Goal: Navigation & Orientation: Find specific page/section

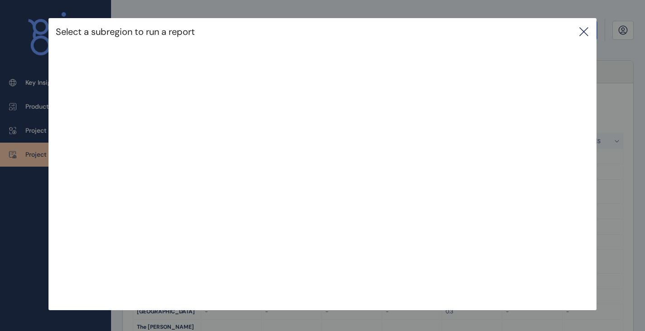
click at [589, 32] on icon at bounding box center [583, 31] width 11 height 11
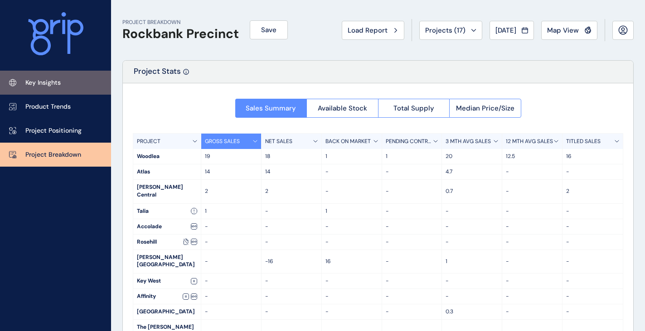
click at [46, 72] on link "Key Insights" at bounding box center [55, 83] width 111 height 24
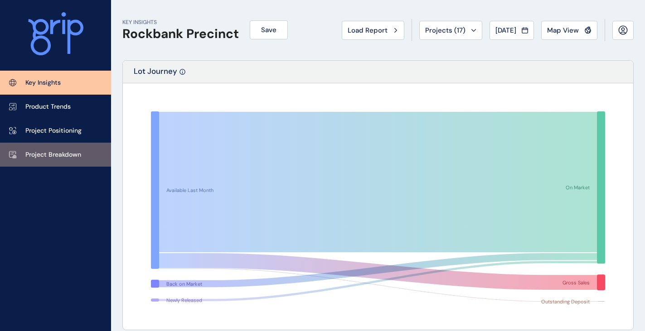
click at [73, 150] on p "Project Breakdown" at bounding box center [53, 154] width 56 height 9
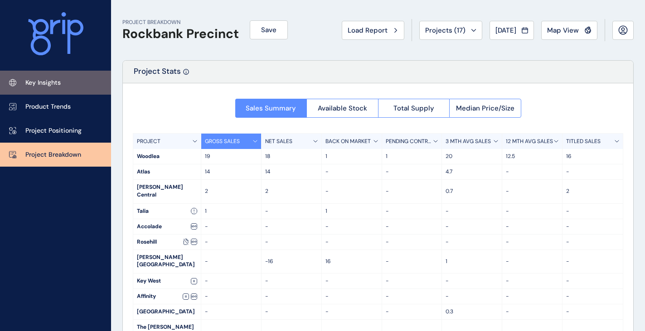
click at [58, 90] on link "Key Insights" at bounding box center [55, 83] width 111 height 24
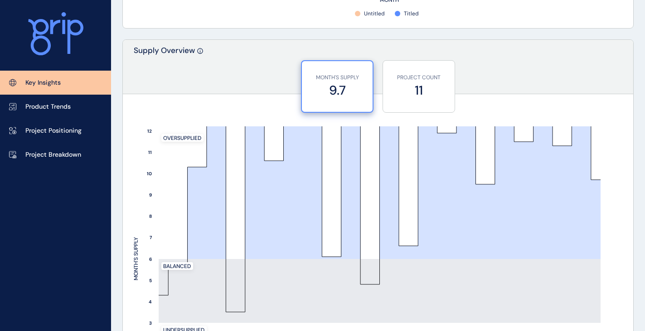
scroll to position [398, 0]
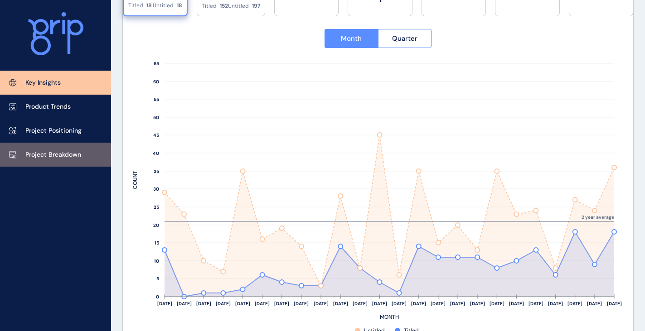
click at [68, 158] on p "Project Breakdown" at bounding box center [53, 154] width 56 height 9
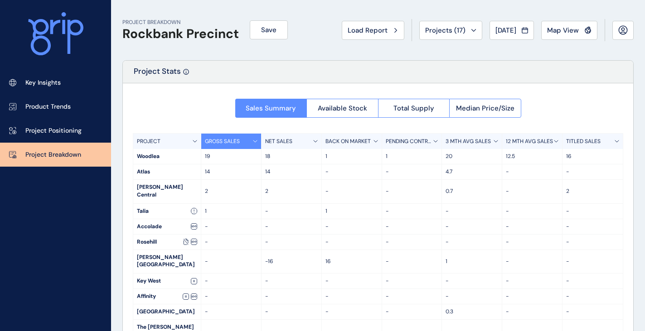
click at [508, 72] on div "Project Stats" at bounding box center [378, 72] width 510 height 23
click at [498, 72] on div "Project Stats" at bounding box center [378, 72] width 510 height 23
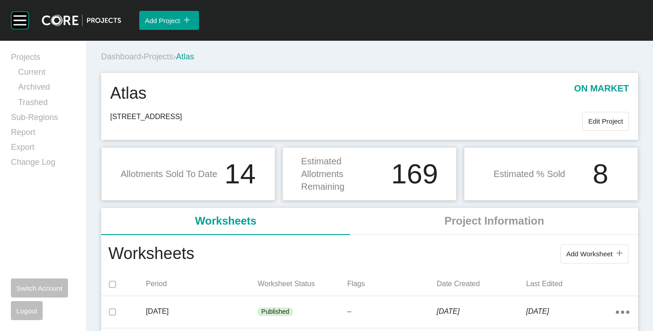
click at [169, 55] on span "Projects" at bounding box center [158, 56] width 29 height 9
